Goal: Task Accomplishment & Management: Manage account settings

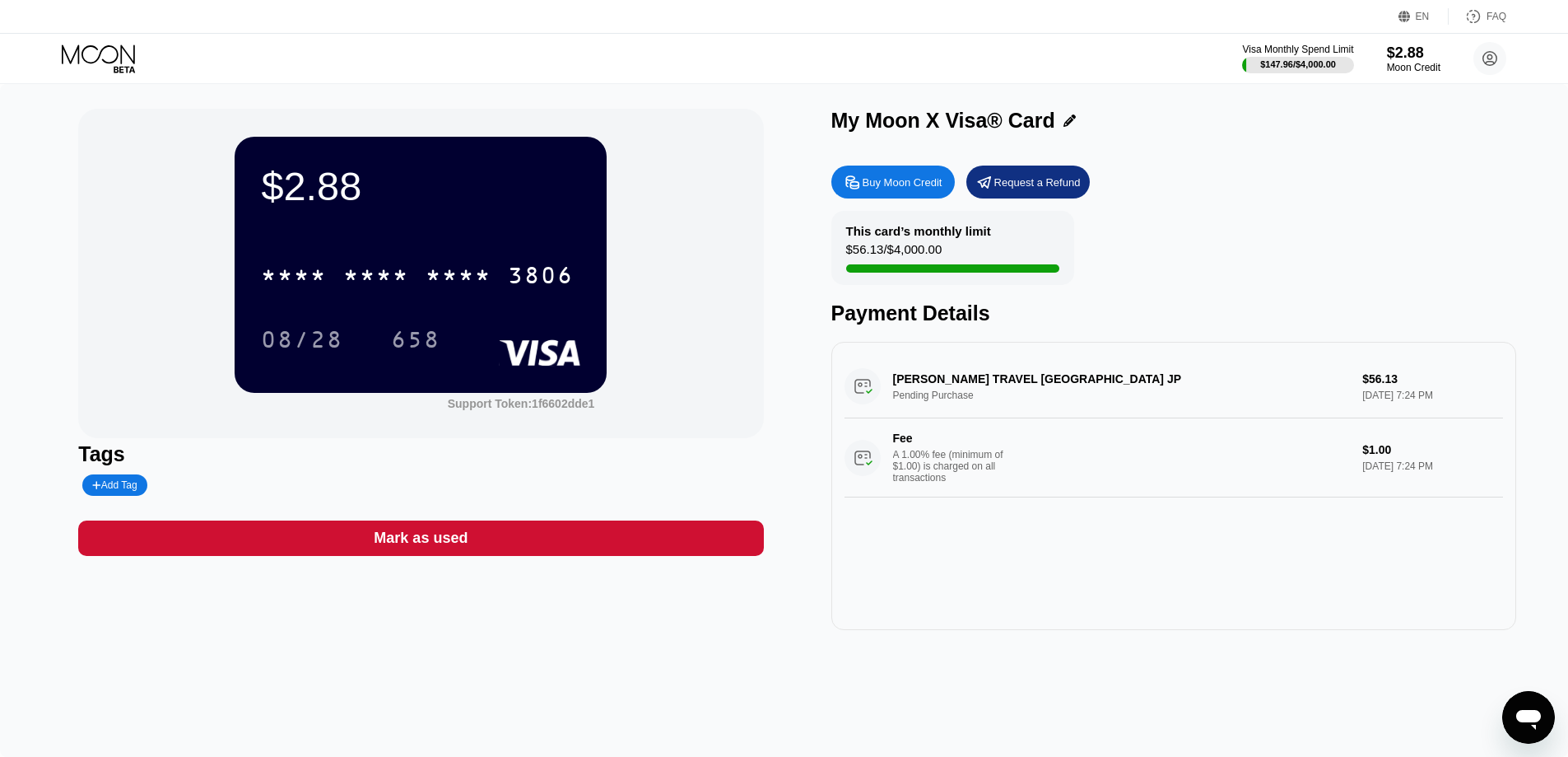
click at [107, 56] on icon at bounding box center [99, 58] width 76 height 29
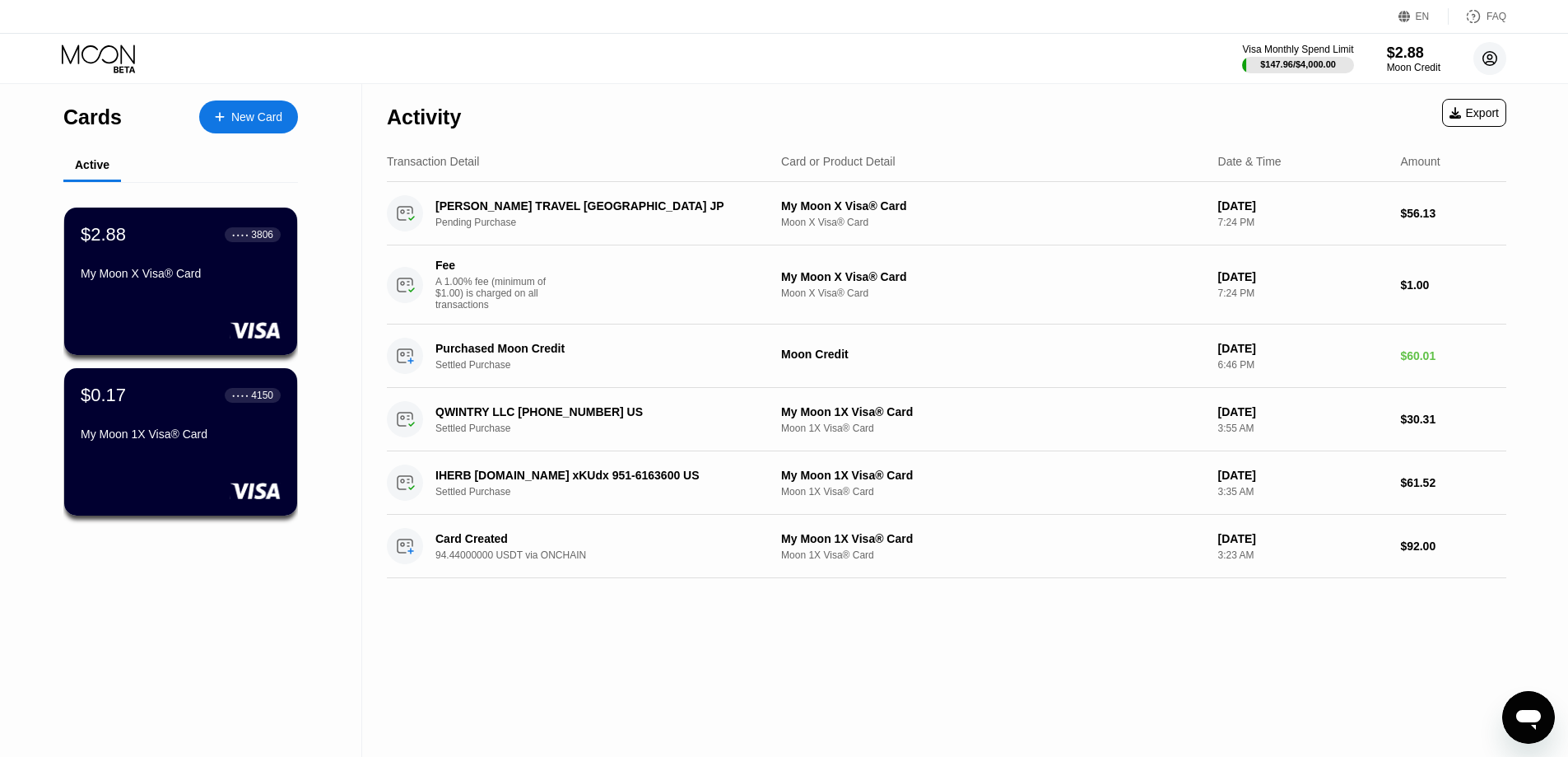
click at [1496, 56] on icon at bounding box center [1491, 58] width 14 height 14
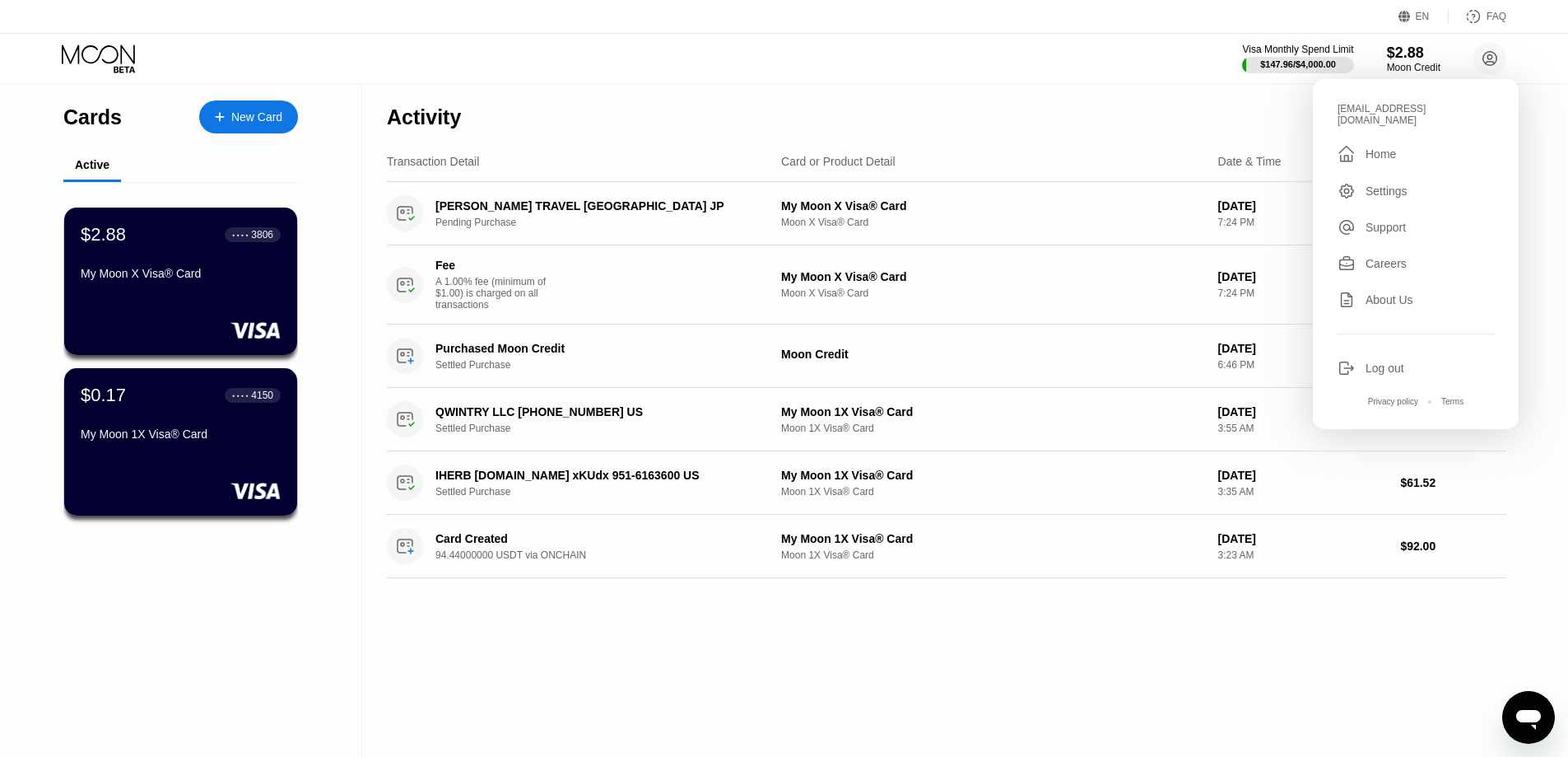
click at [1421, 359] on div "Log out" at bounding box center [1416, 368] width 157 height 18
